Goal: Information Seeking & Learning: Learn about a topic

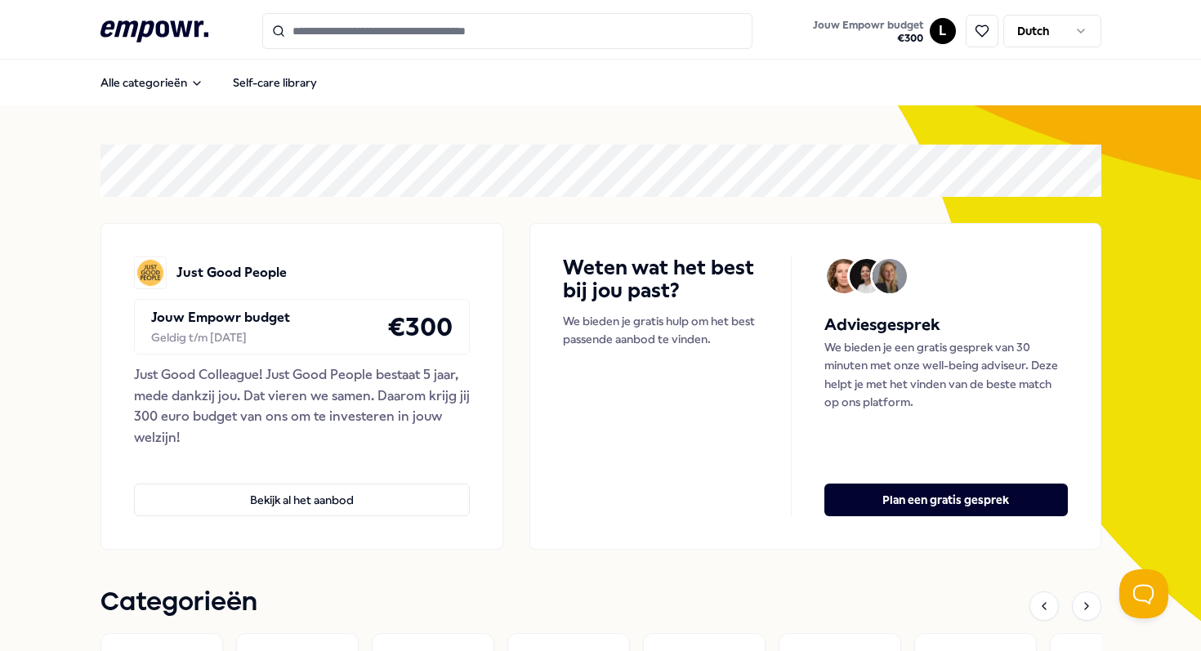
click at [413, 37] on input "Search for products, categories or subcategories" at bounding box center [507, 31] width 490 height 36
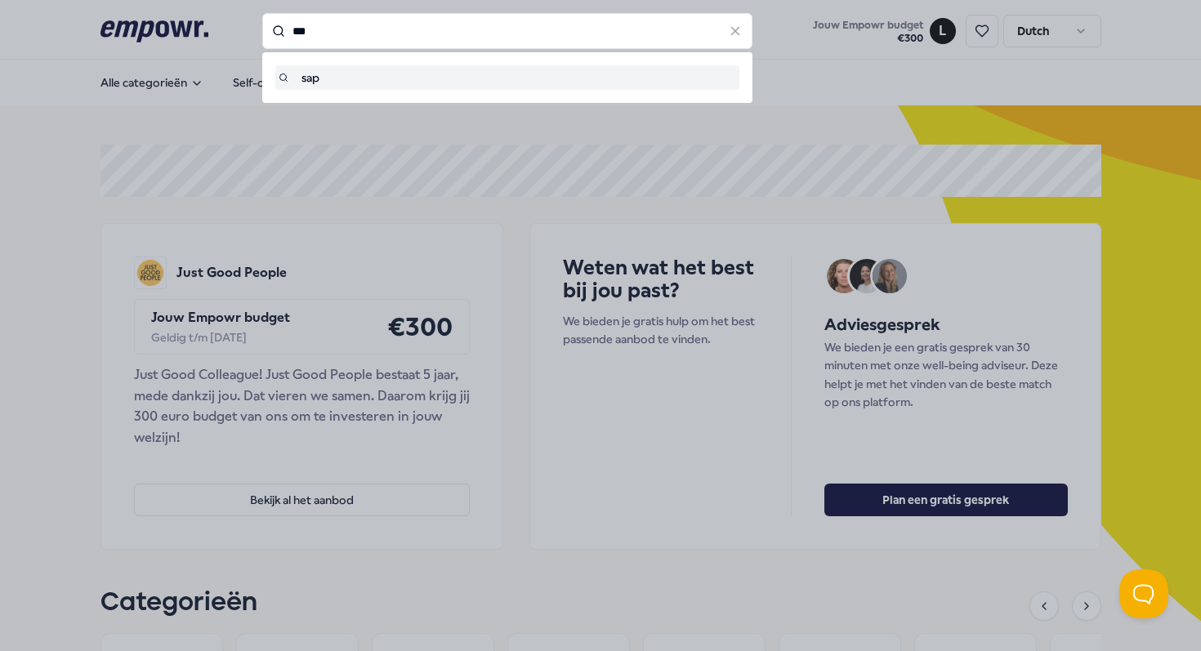
type input "***"
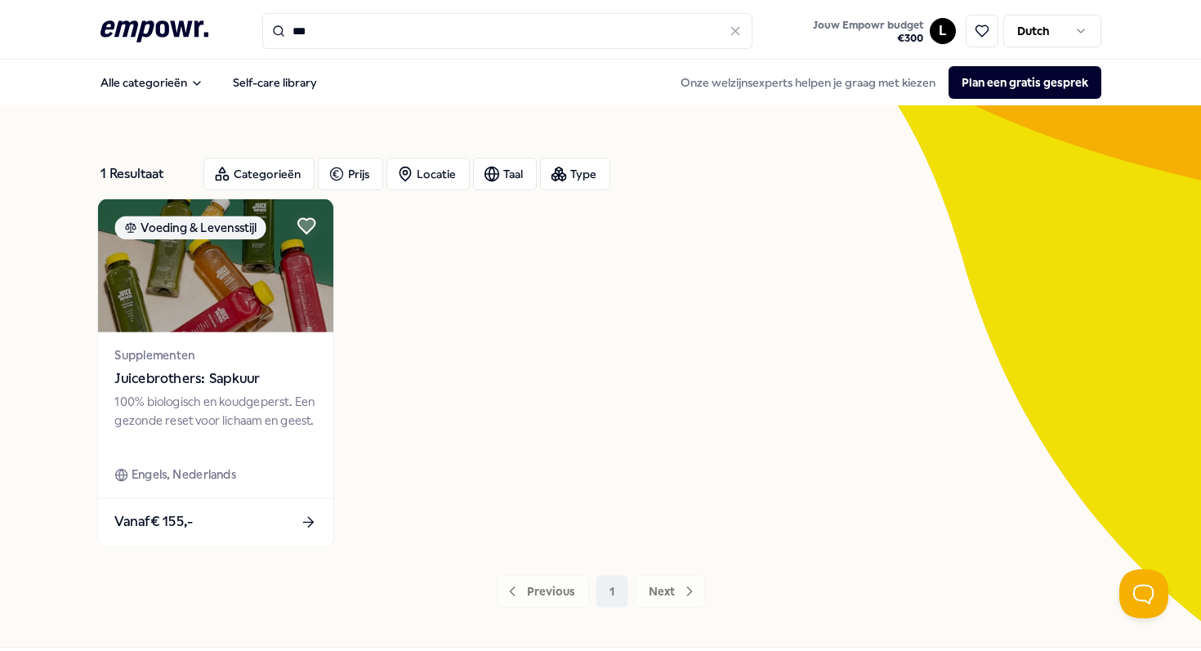
click at [196, 398] on div "100% biologisch en koudgeperst. Een gezonde reset voor lichaam en geest." at bounding box center [215, 420] width 202 height 56
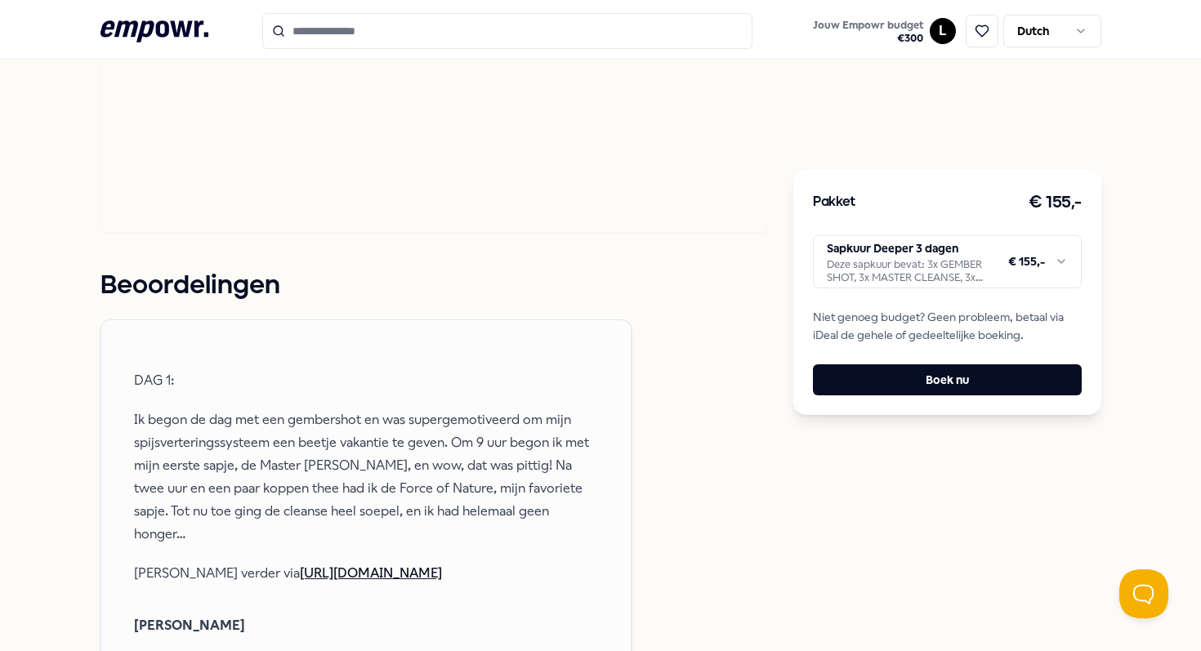
scroll to position [1953, 0]
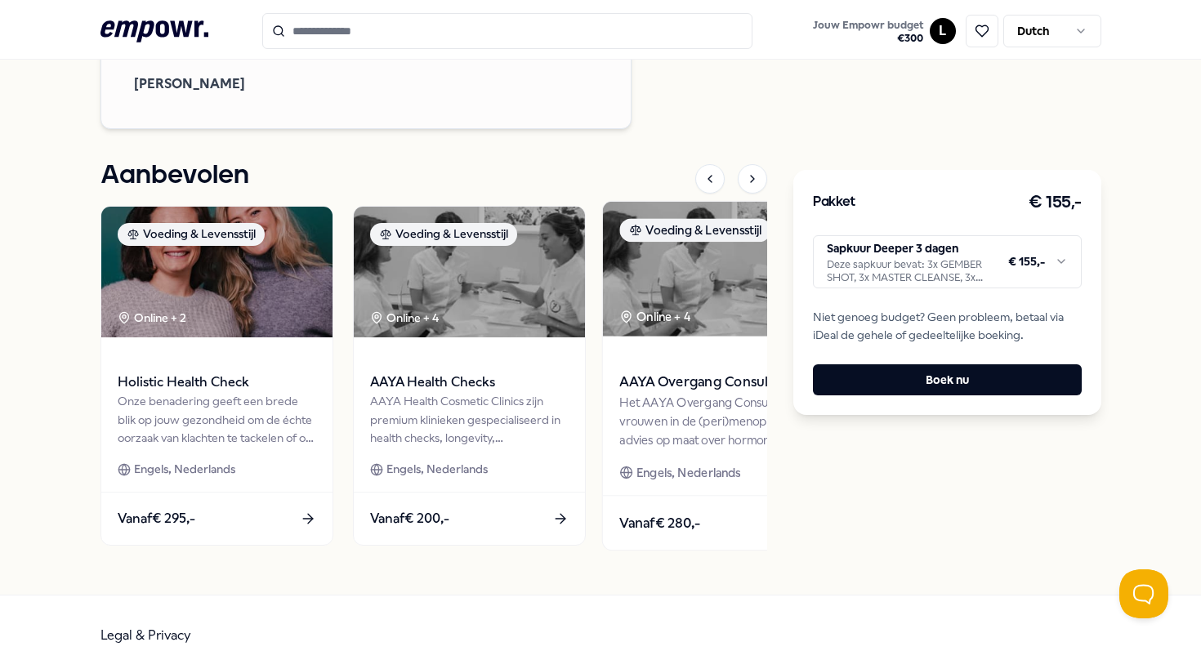
click at [653, 393] on div "Het AAYA Overgang Consult helpt vrouwen in de (peri)menopauze met advies op maa…" at bounding box center [721, 421] width 204 height 56
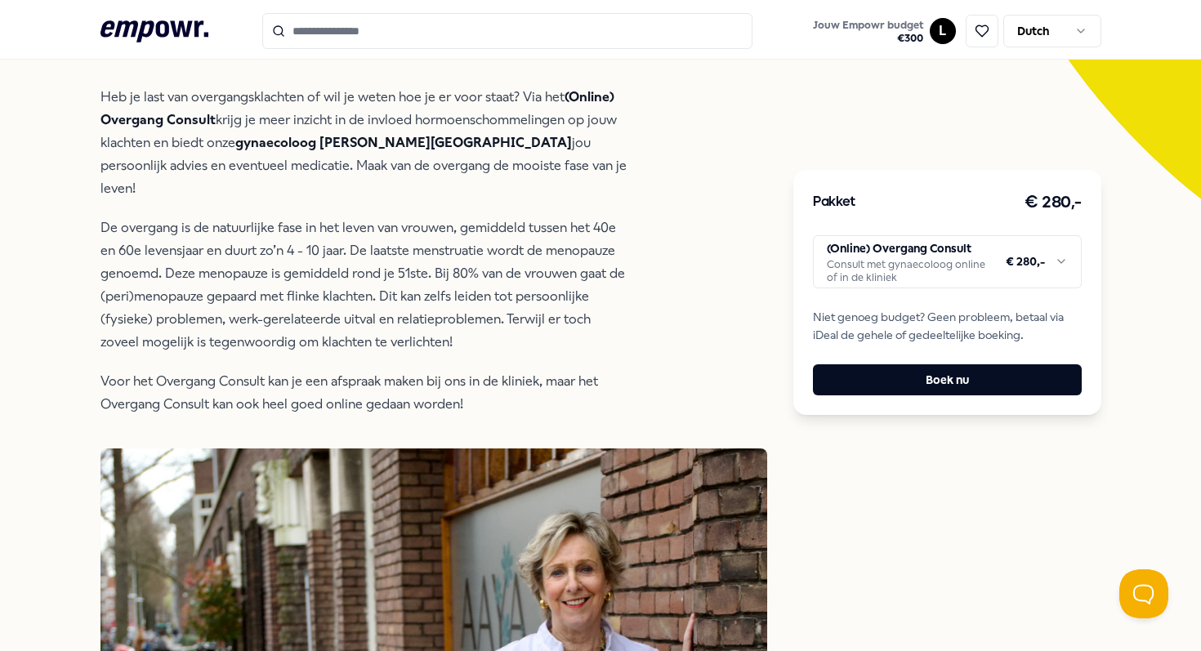
scroll to position [552, 0]
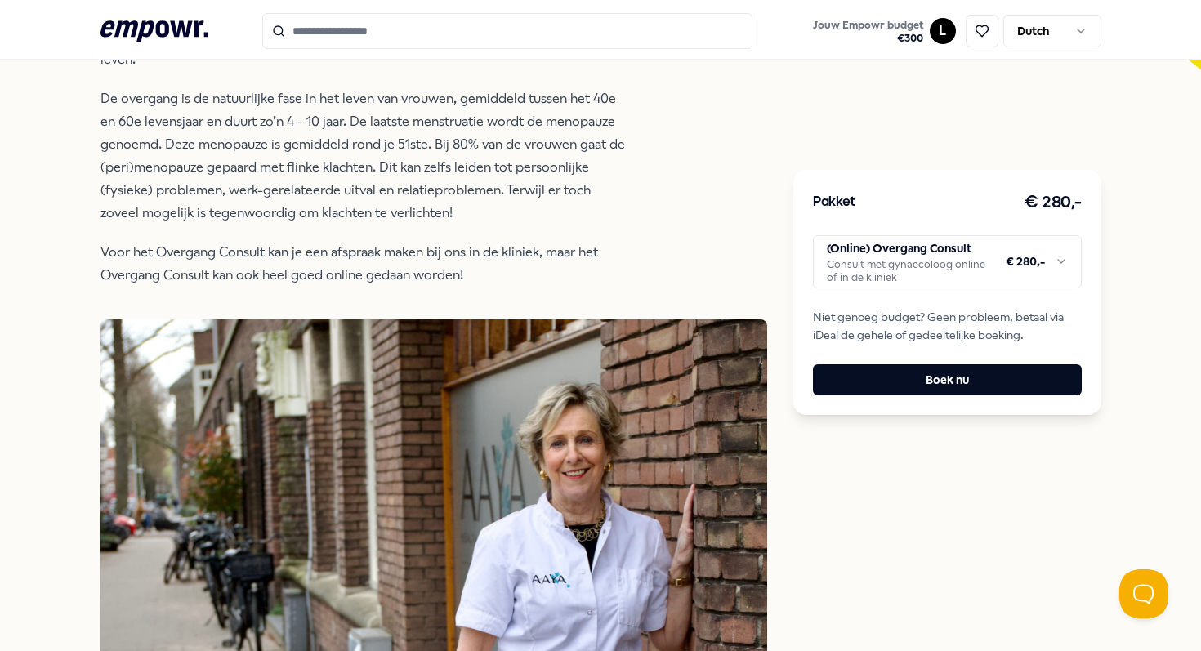
click at [407, 241] on p "Voor het Overgang Consult kan je een afspraak maken bij ons in de kliniek, maar…" at bounding box center [366, 264] width 531 height 46
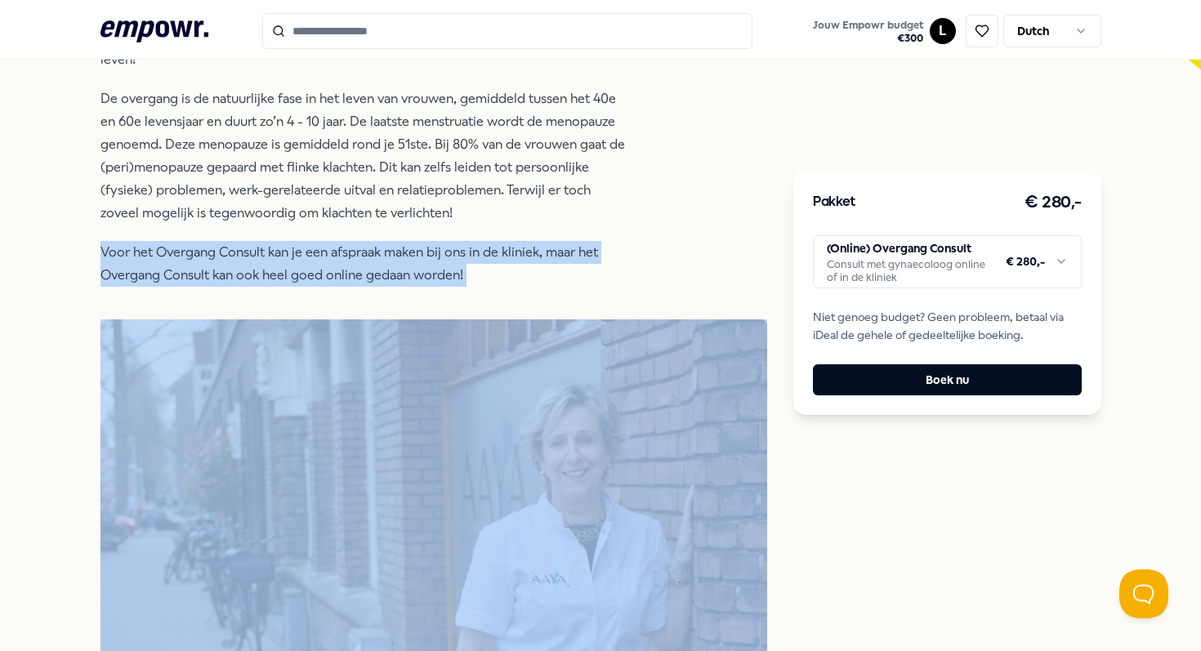
click at [407, 241] on p "Voor het Overgang Consult kan je een afspraak maken bij ons in de kliniek, maar…" at bounding box center [366, 264] width 531 height 46
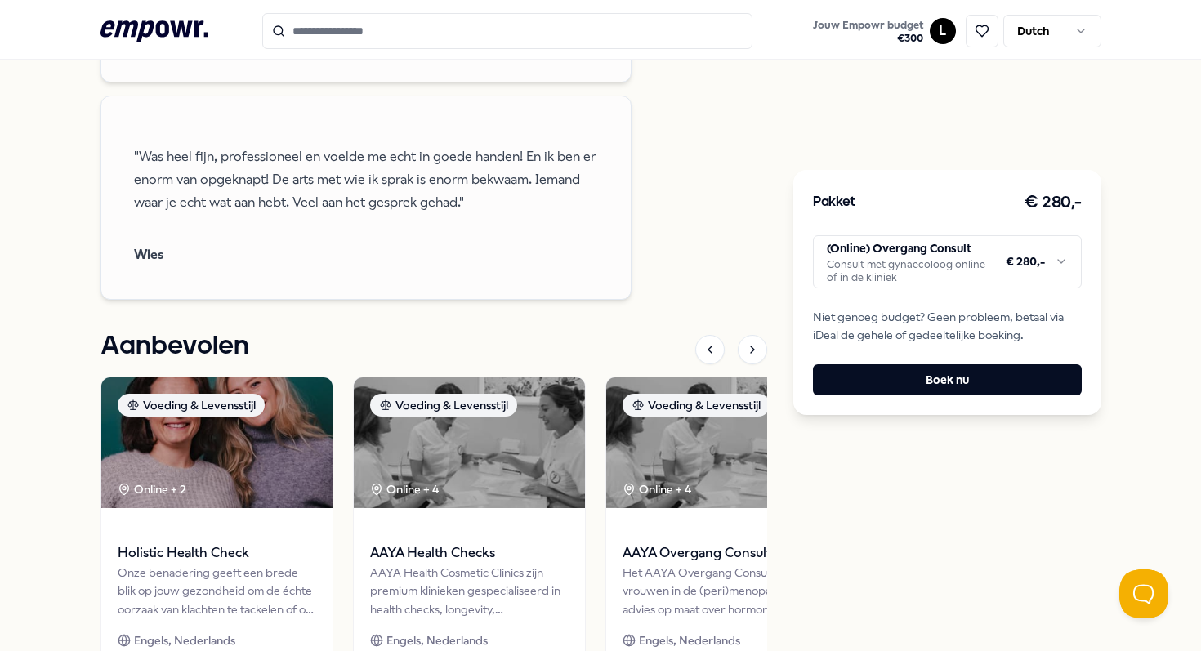
scroll to position [1930, 0]
